Goal: Information Seeking & Learning: Learn about a topic

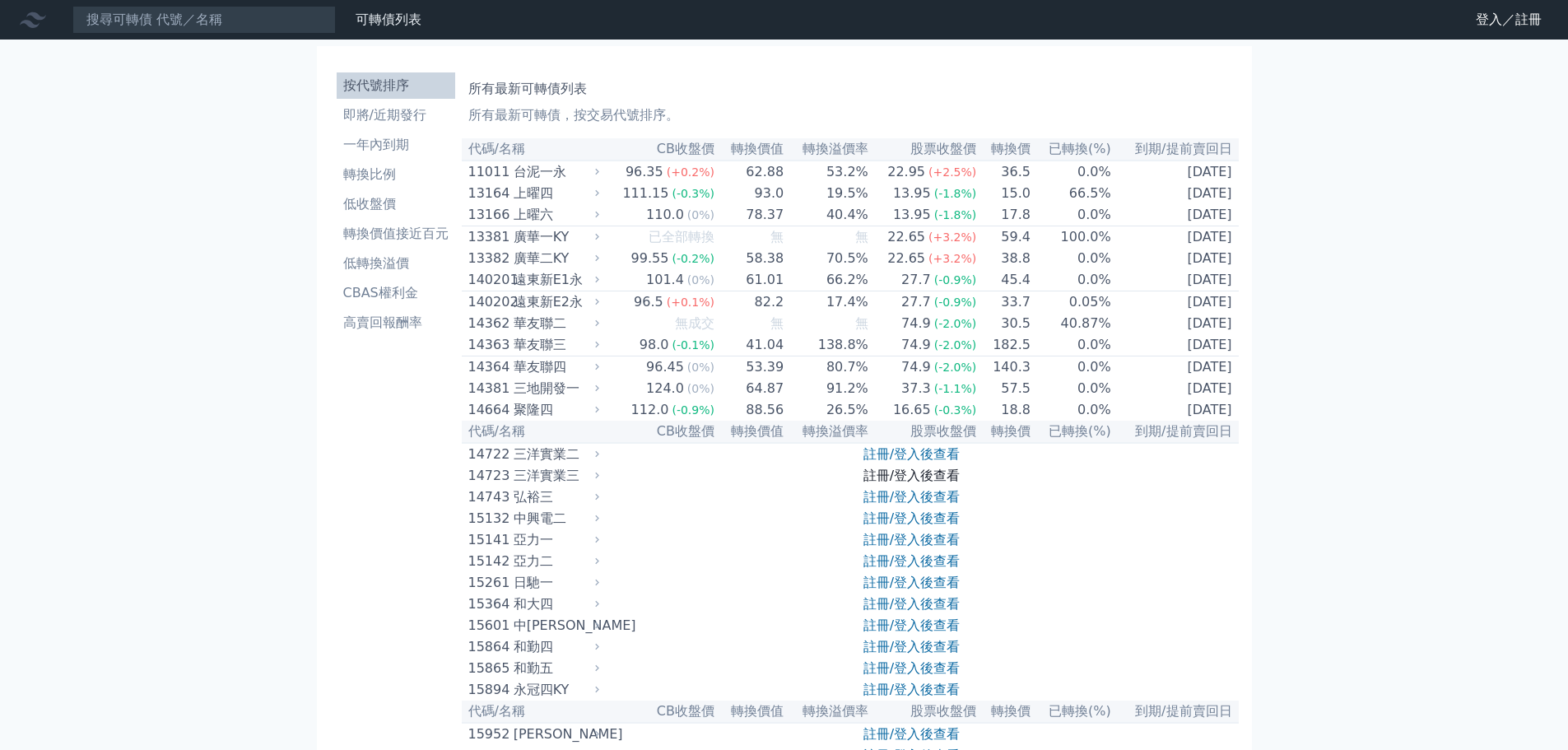
click at [932, 483] on link "註冊/登入後查看" at bounding box center [912, 475] width 96 height 16
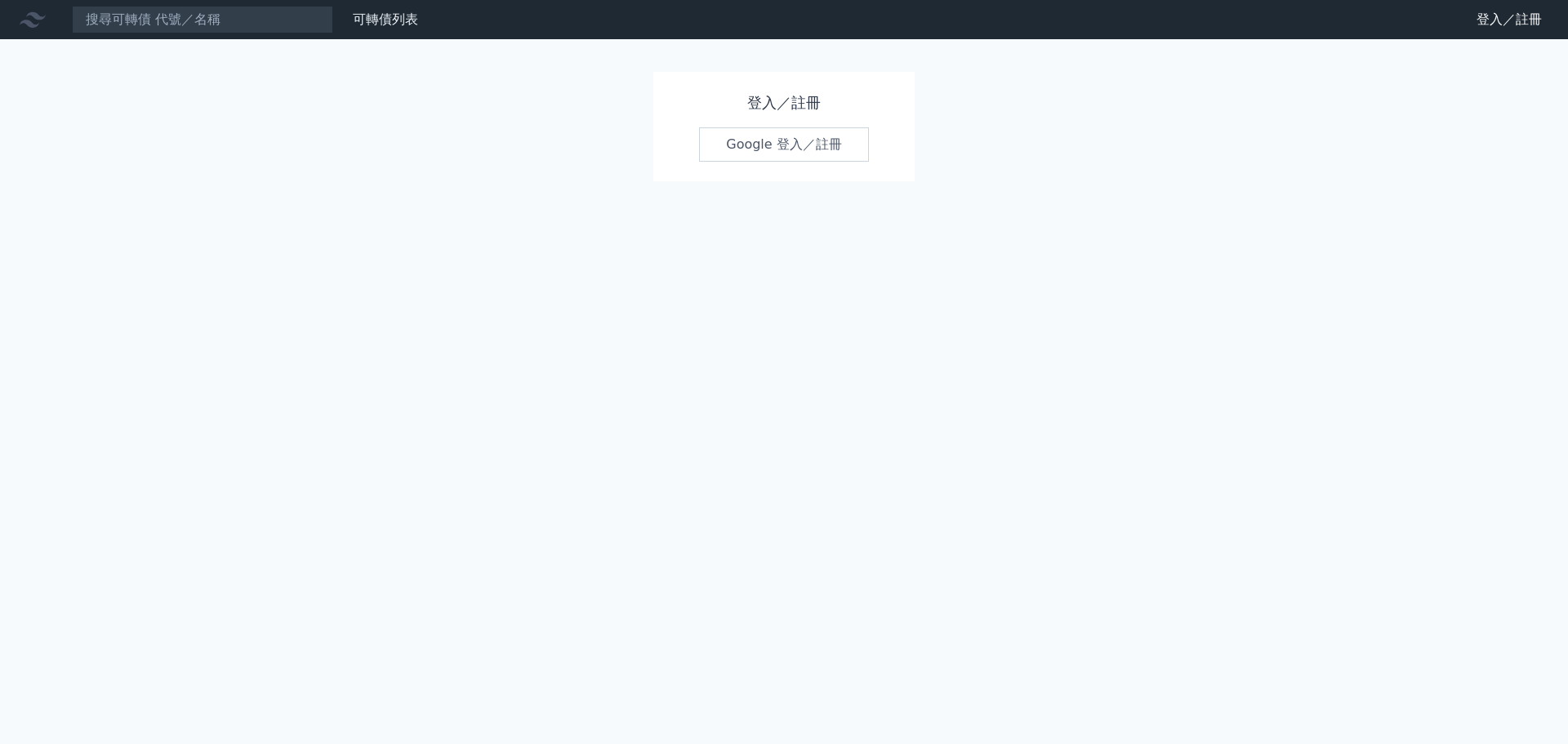
click at [812, 137] on link "Google 登入／註冊" at bounding box center [784, 144] width 170 height 35
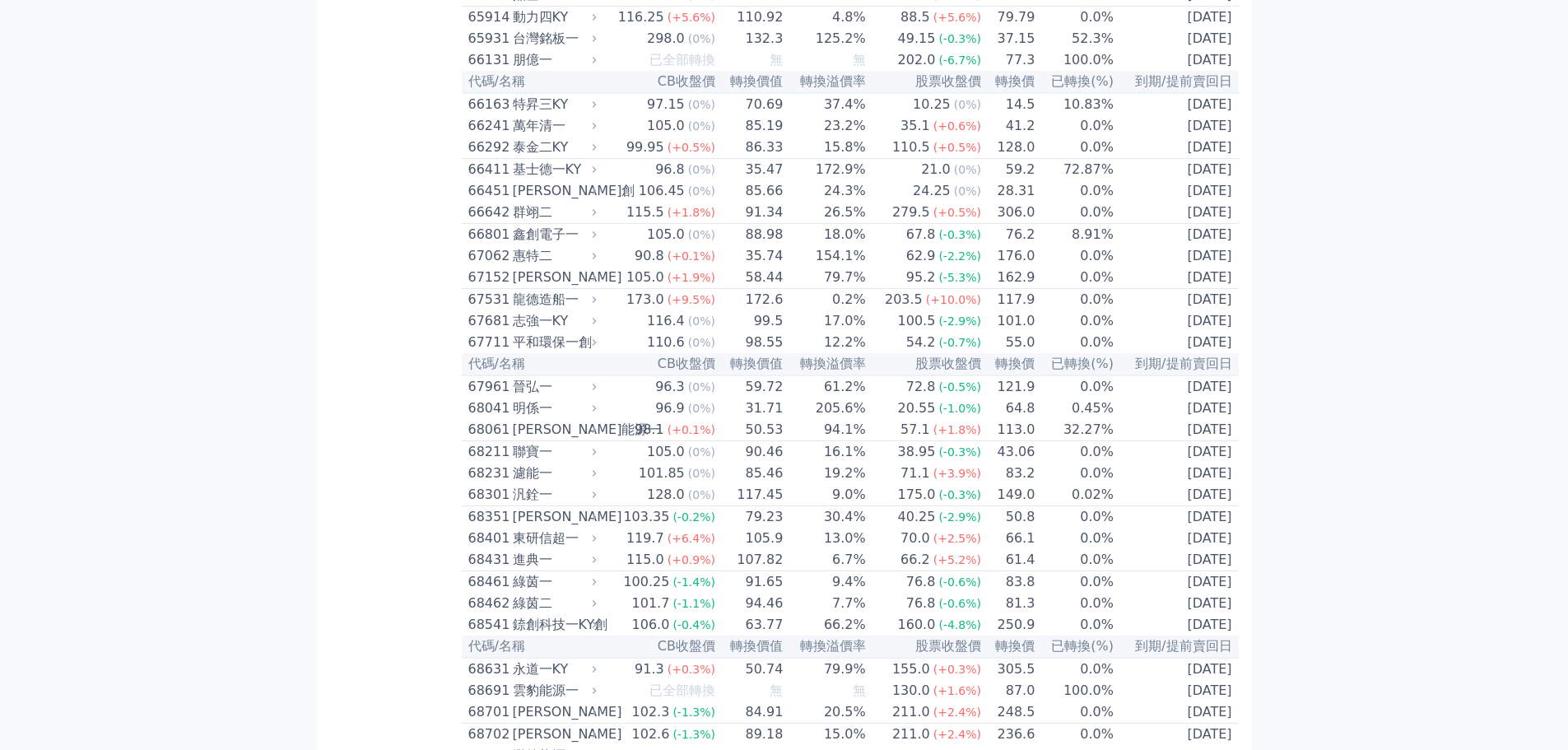
scroll to position [7900, 0]
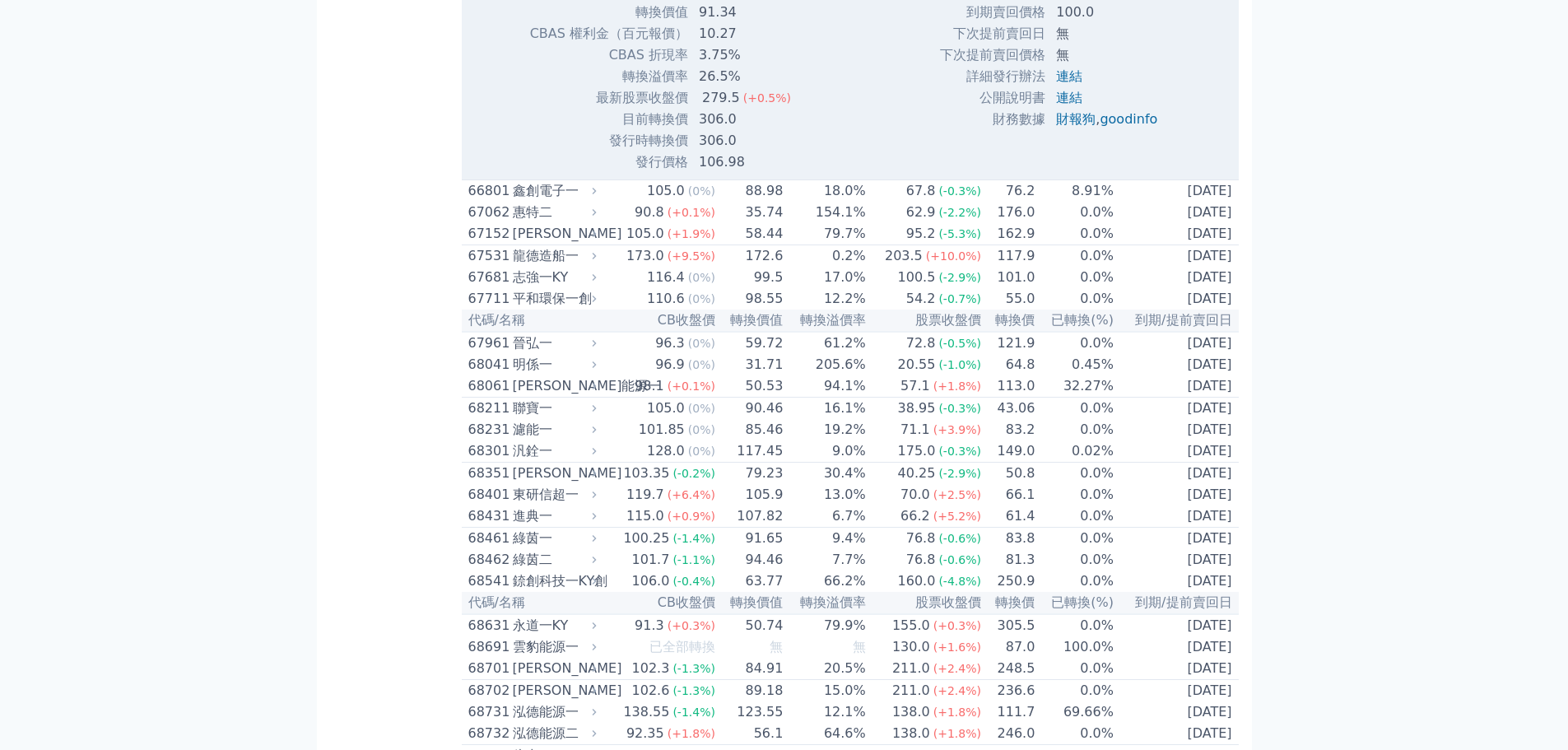
scroll to position [8147, 0]
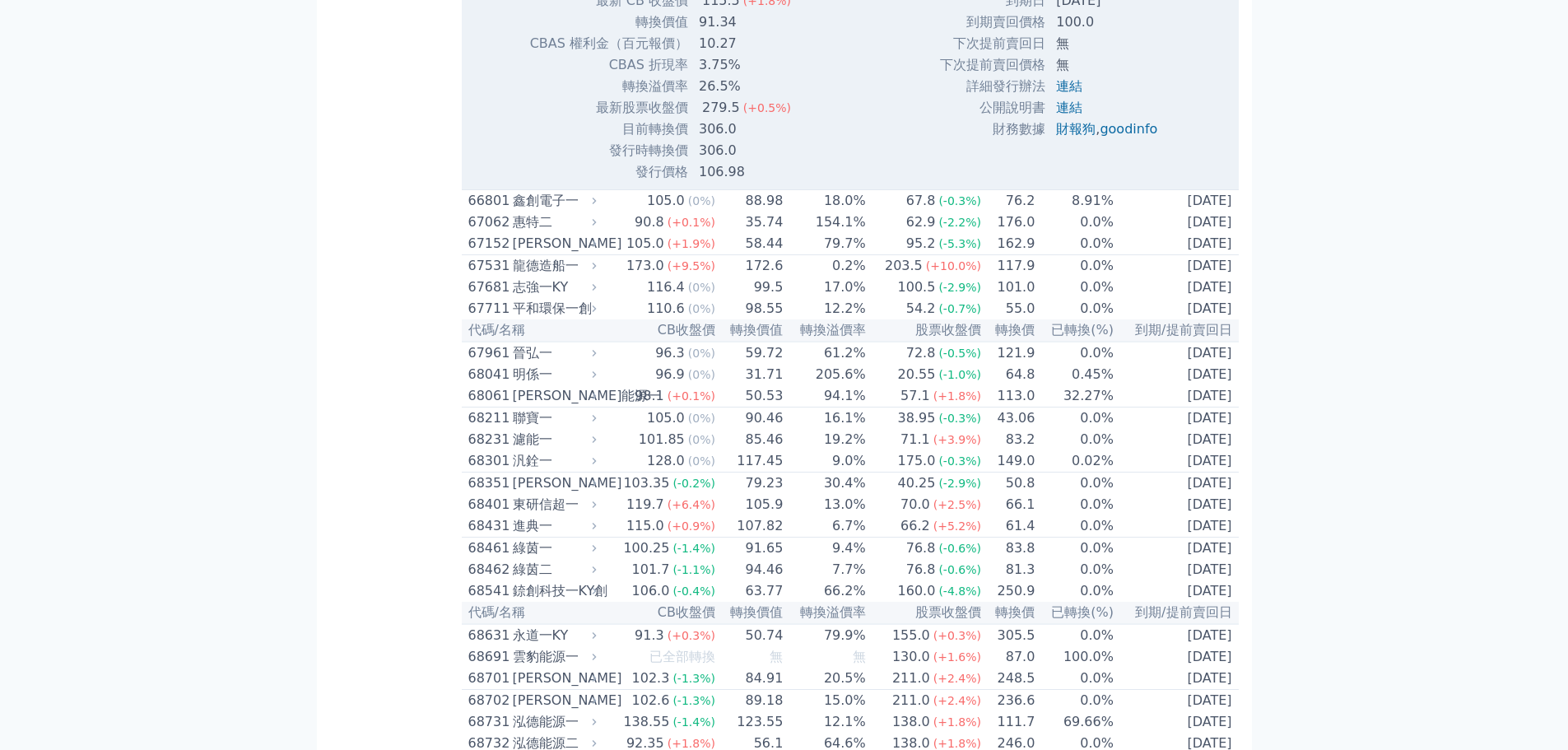
scroll to position [8065, 0]
